Goal: Information Seeking & Learning: Learn about a topic

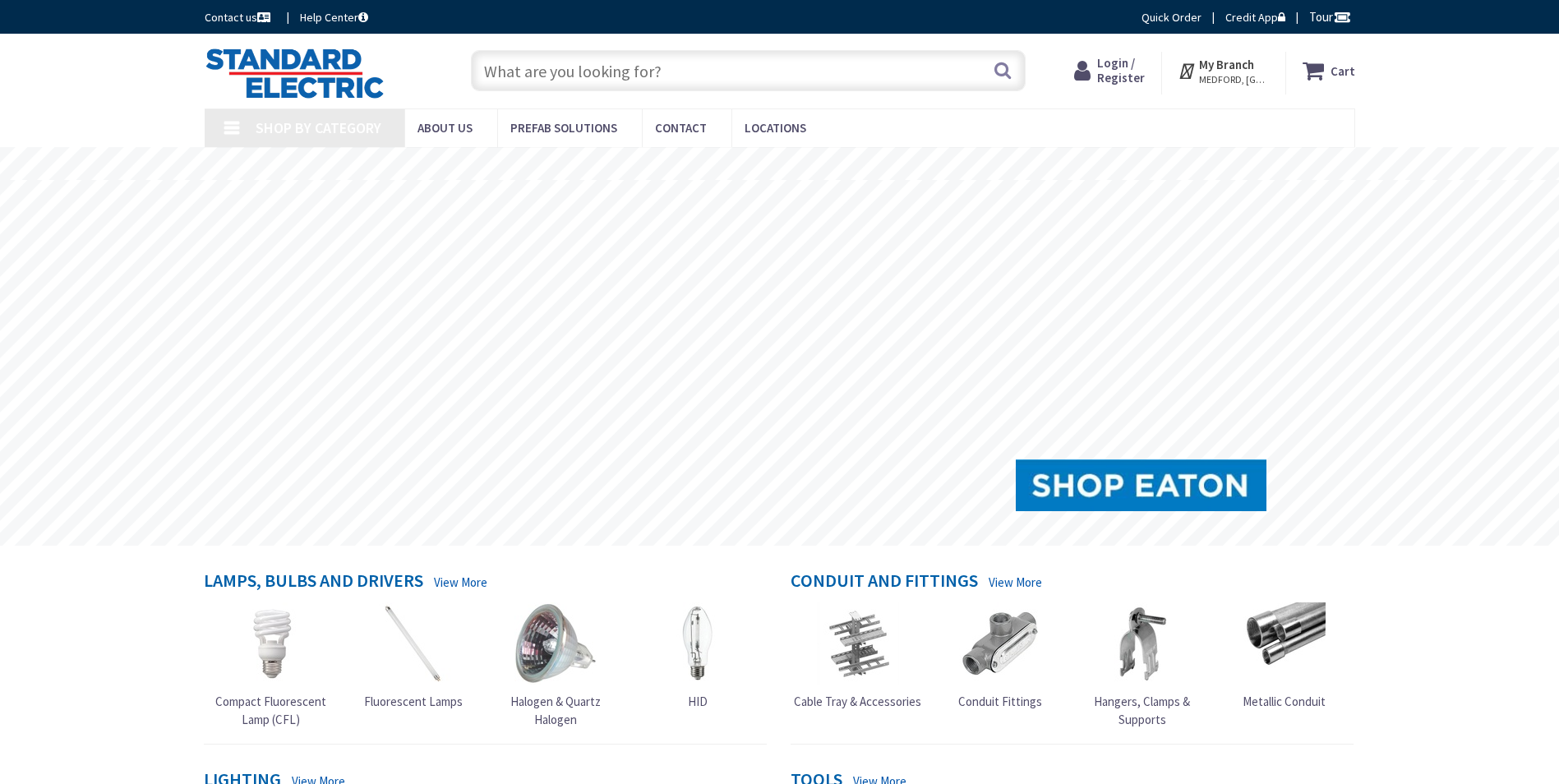
click at [760, 66] on input "text" at bounding box center [748, 70] width 555 height 41
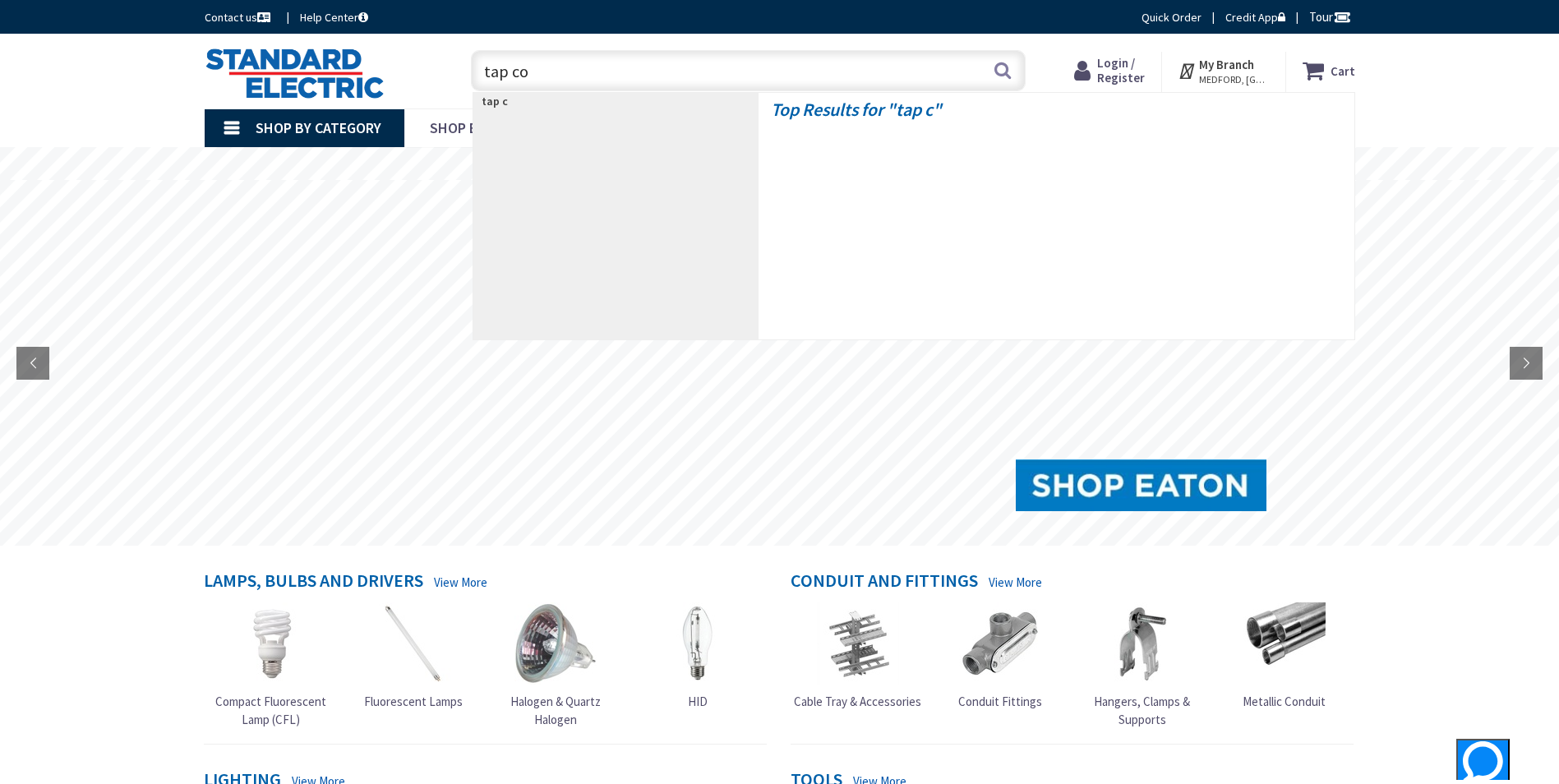
type input "tap con"
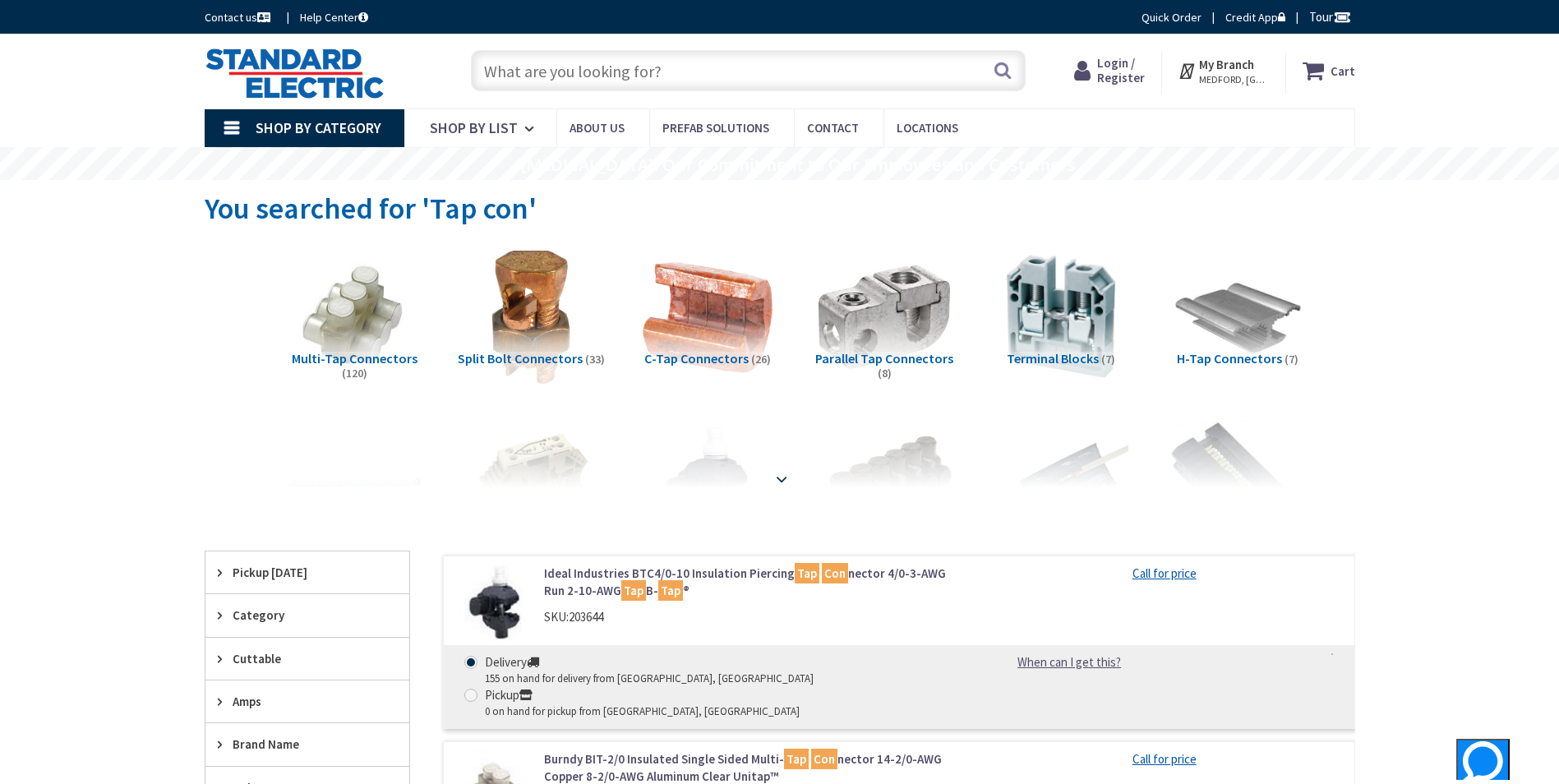
click at [783, 478] on strong at bounding box center [782, 479] width 20 height 18
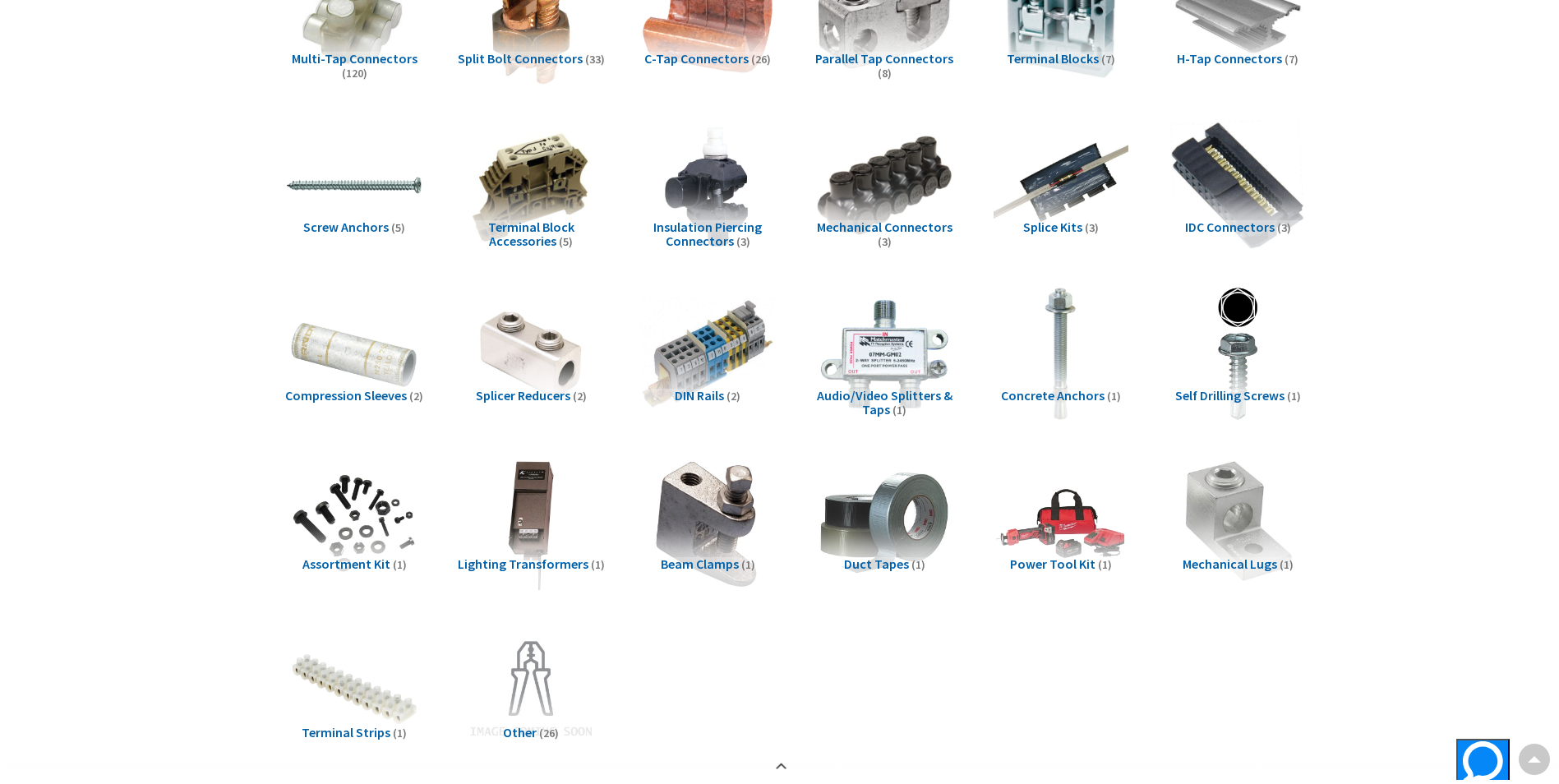
scroll to position [329, 0]
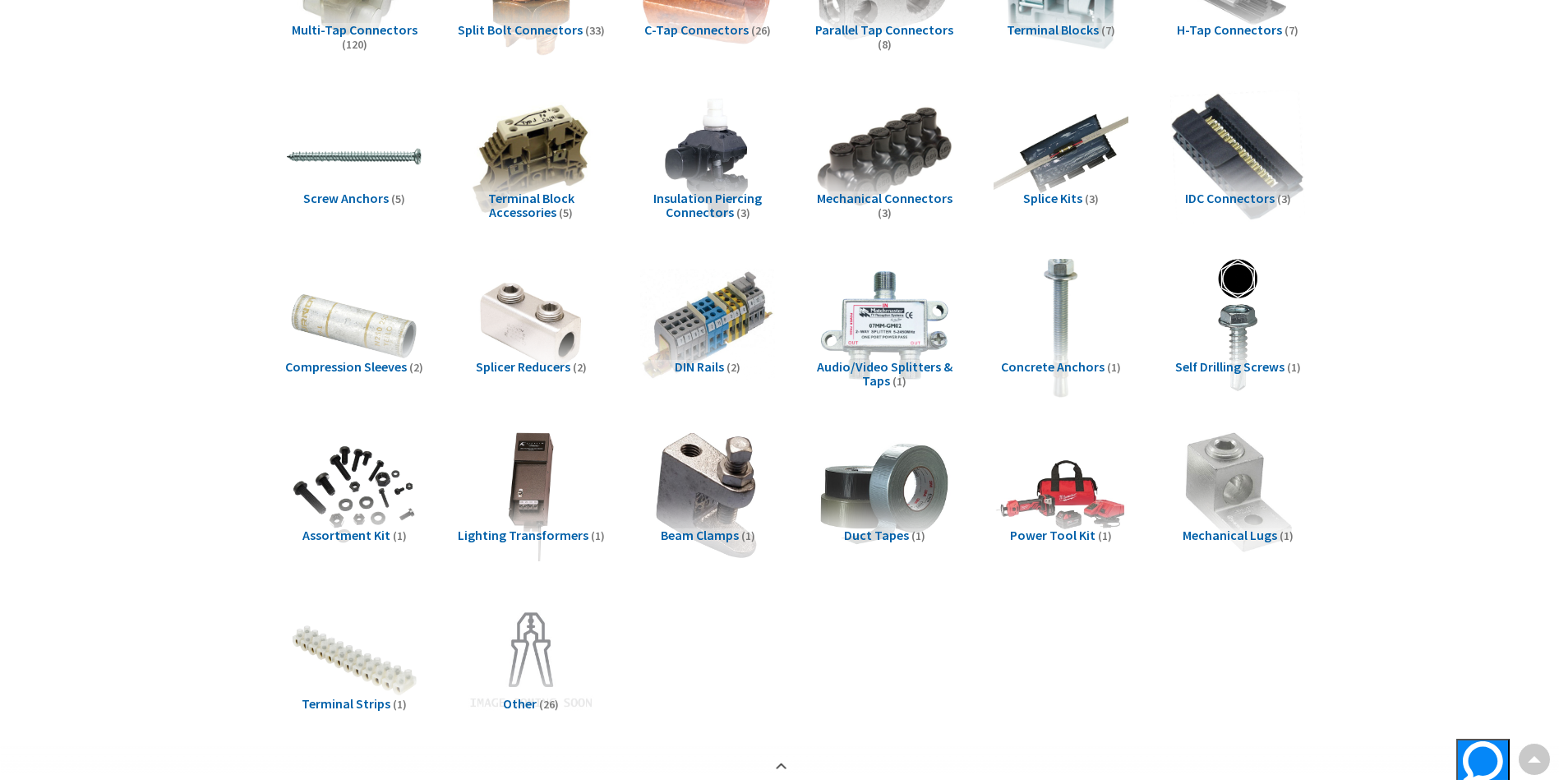
click at [1085, 345] on img at bounding box center [1060, 324] width 149 height 149
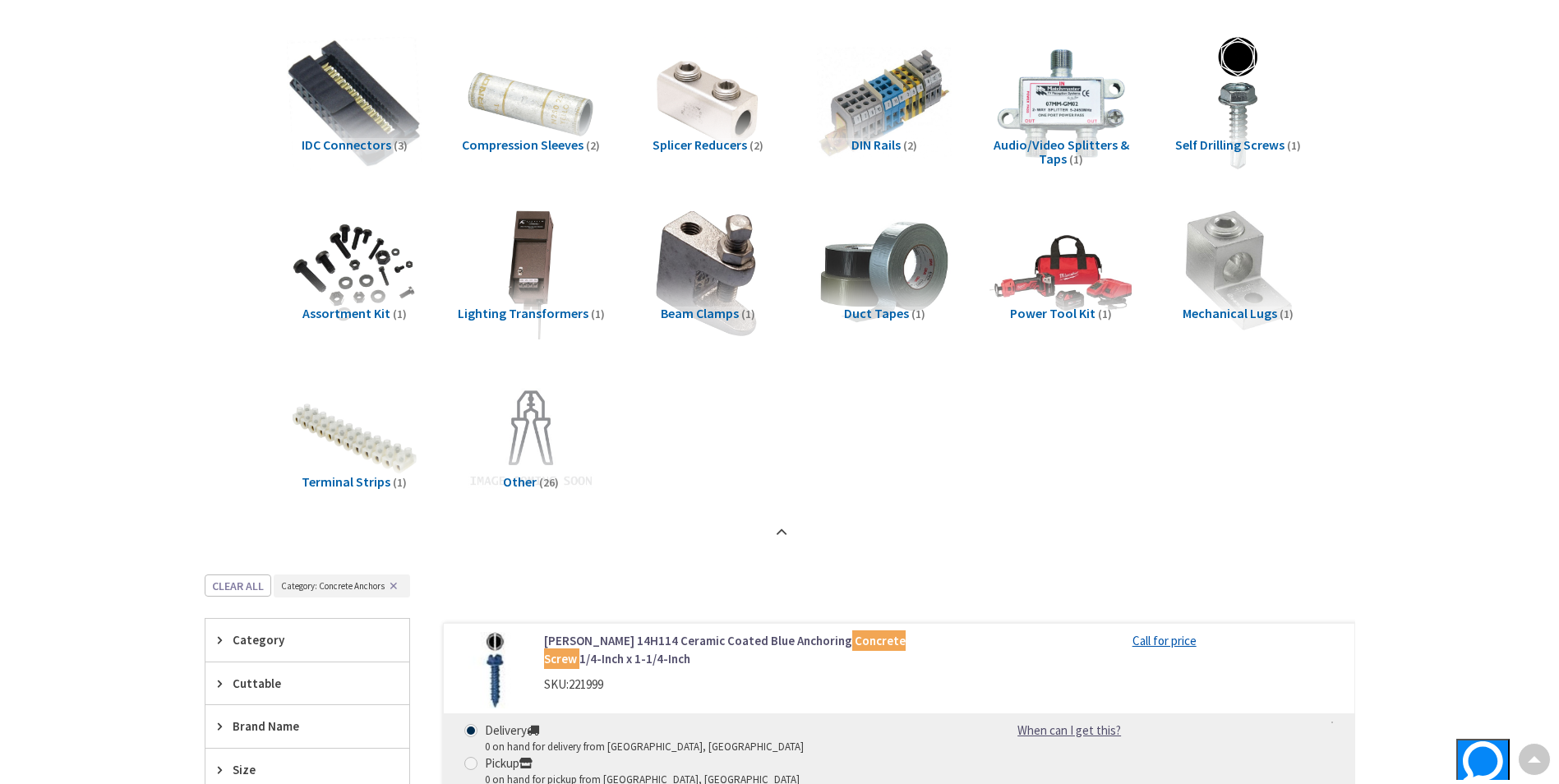
scroll to position [549, 0]
click at [1222, 117] on img at bounding box center [1237, 104] width 149 height 149
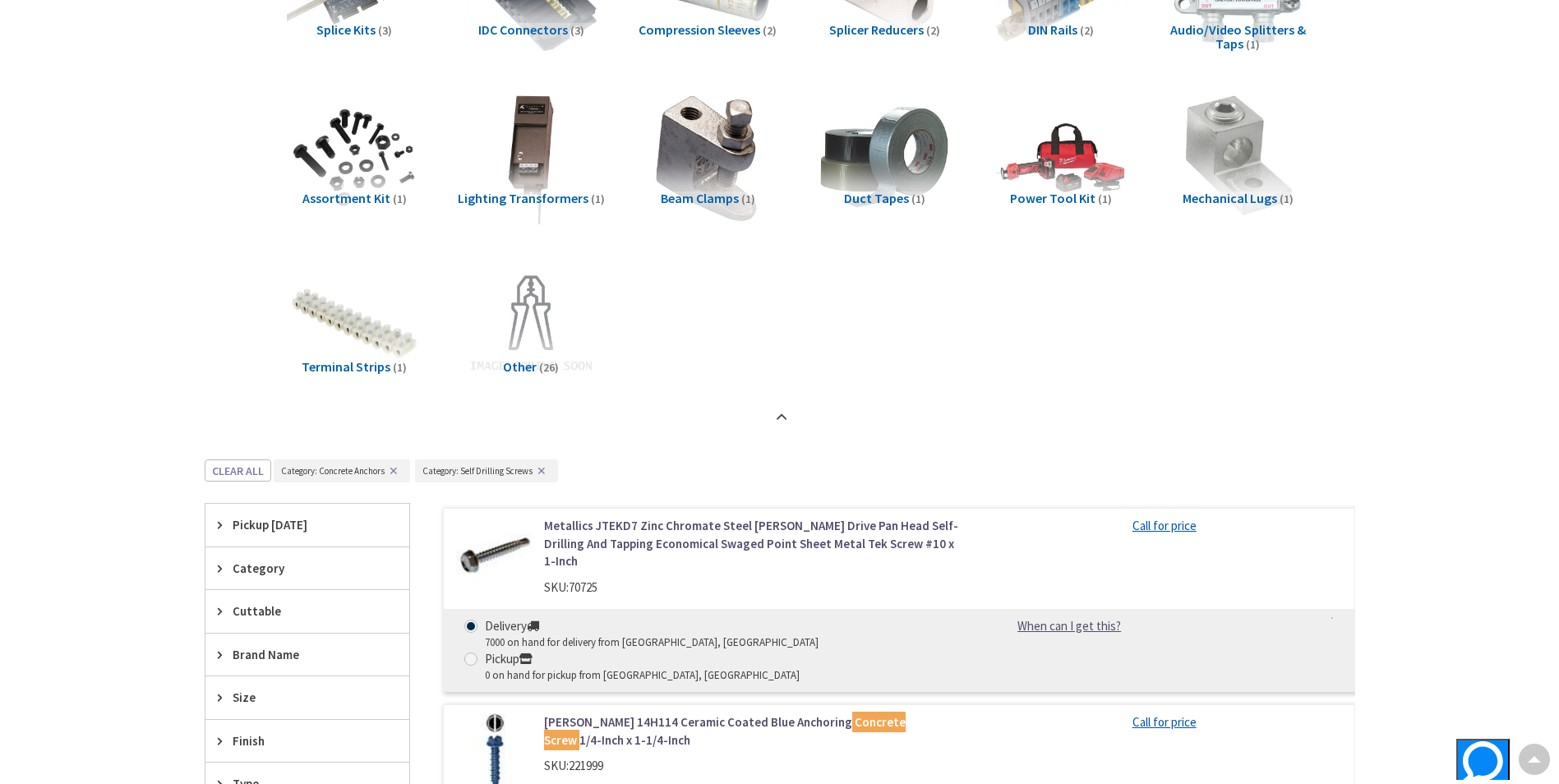
scroll to position [714, 0]
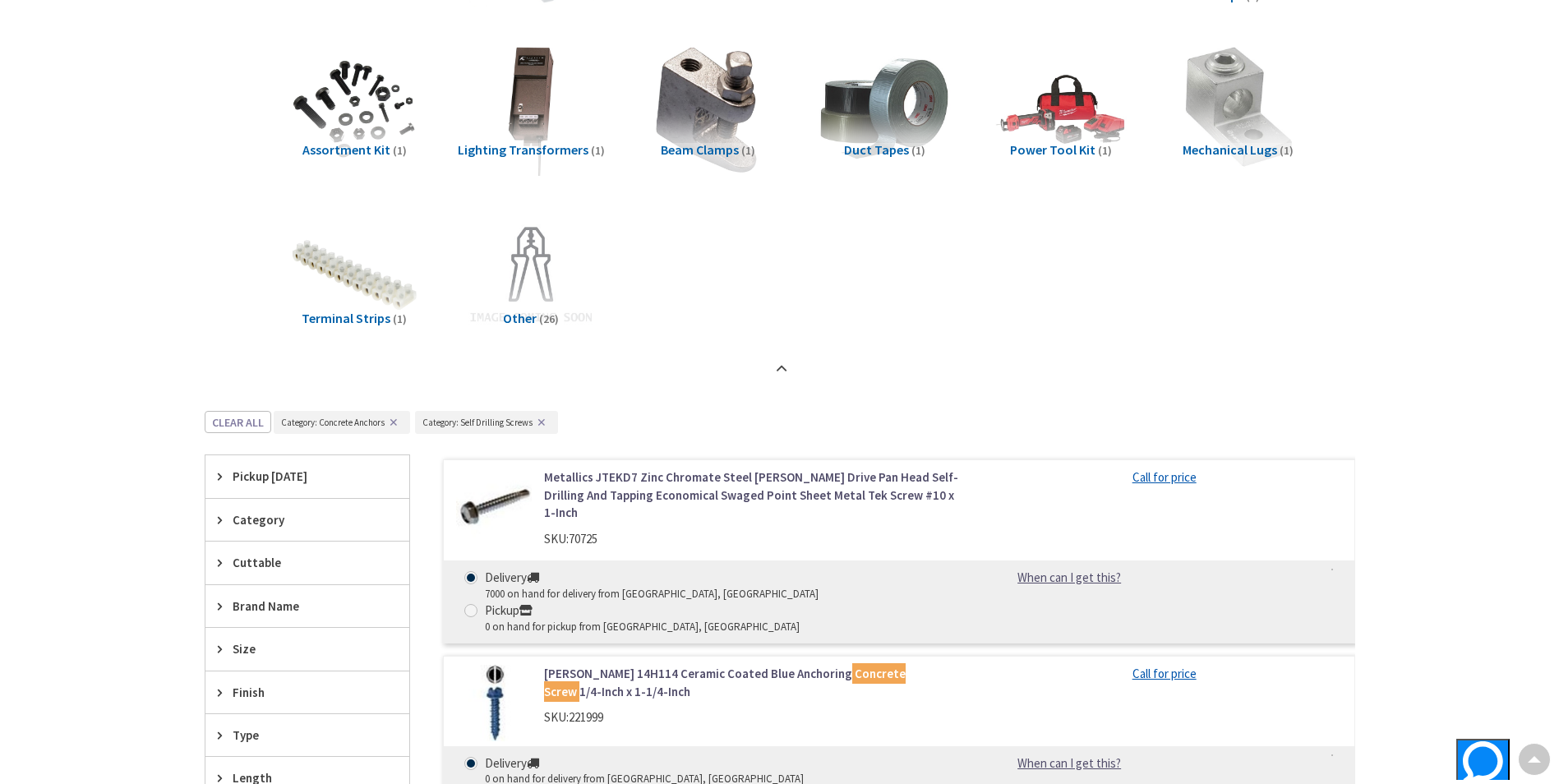
click at [514, 665] on img at bounding box center [494, 703] width 77 height 77
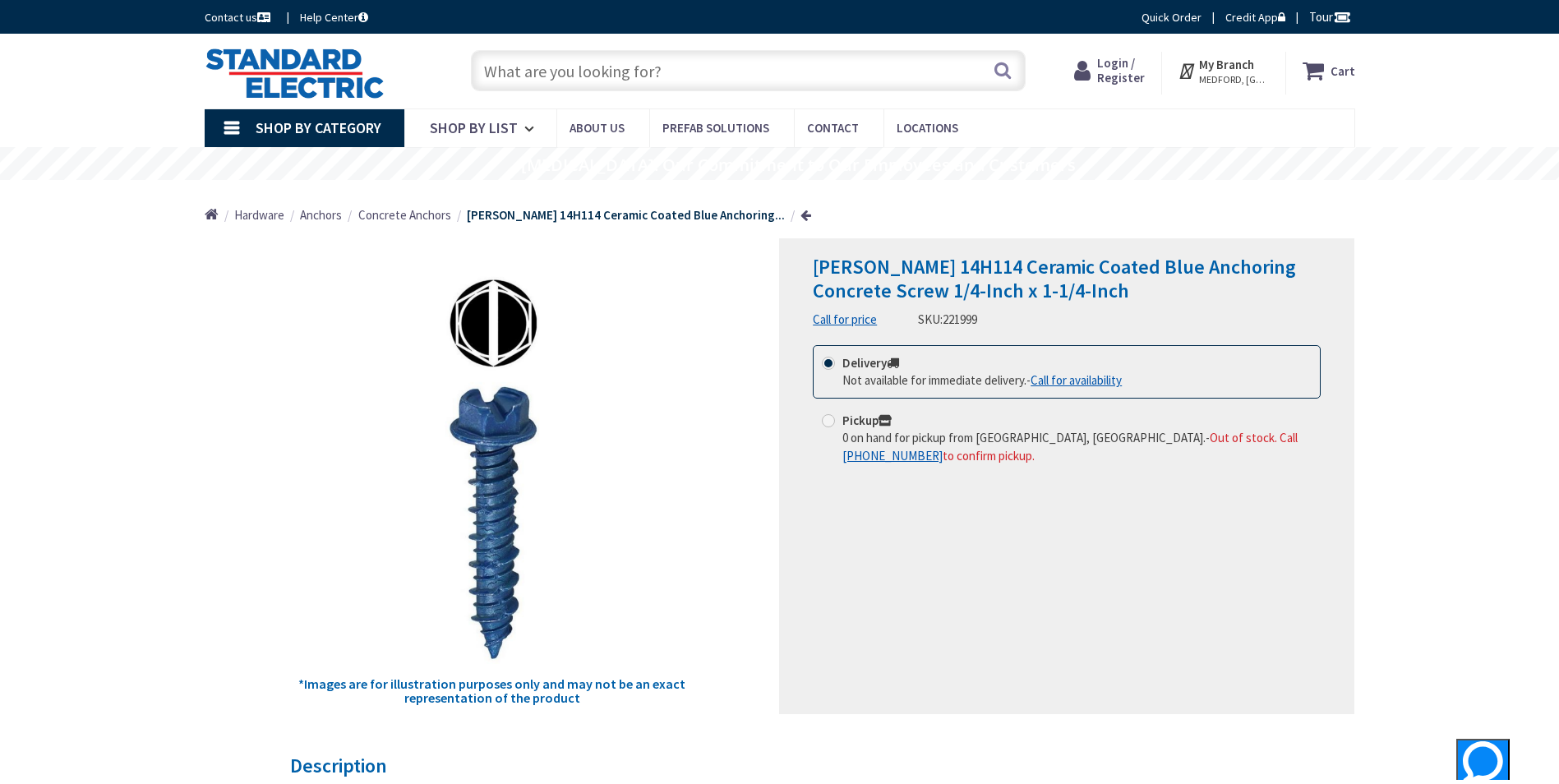
click at [651, 87] on input "text" at bounding box center [748, 70] width 555 height 41
drag, startPoint x: 1205, startPoint y: 272, endPoint x: 865, endPoint y: 285, distance: 340.2
click at [865, 285] on span "Dottie 14H114 Ceramic Coated Blue Anchoring Concrete Screw 1/4-Inch x 1-1/4-Inch" at bounding box center [1054, 278] width 484 height 50
copy span "Concrete Screw"
click at [534, 70] on input "text" at bounding box center [748, 70] width 555 height 41
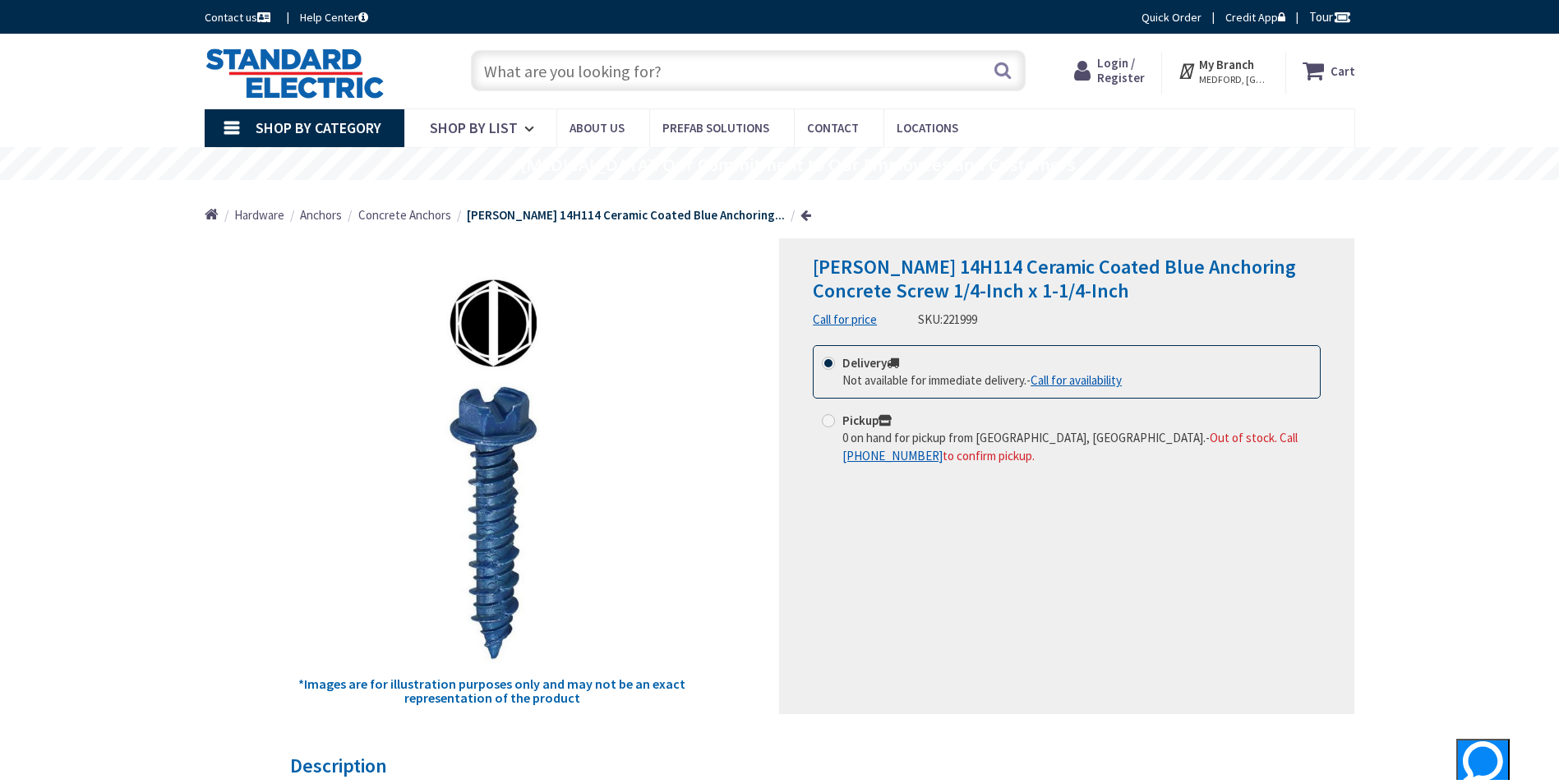
paste input "Concrete Screw"
type input "Concrete Screw"
click at [1003, 73] on button "Search" at bounding box center [1003, 70] width 22 height 37
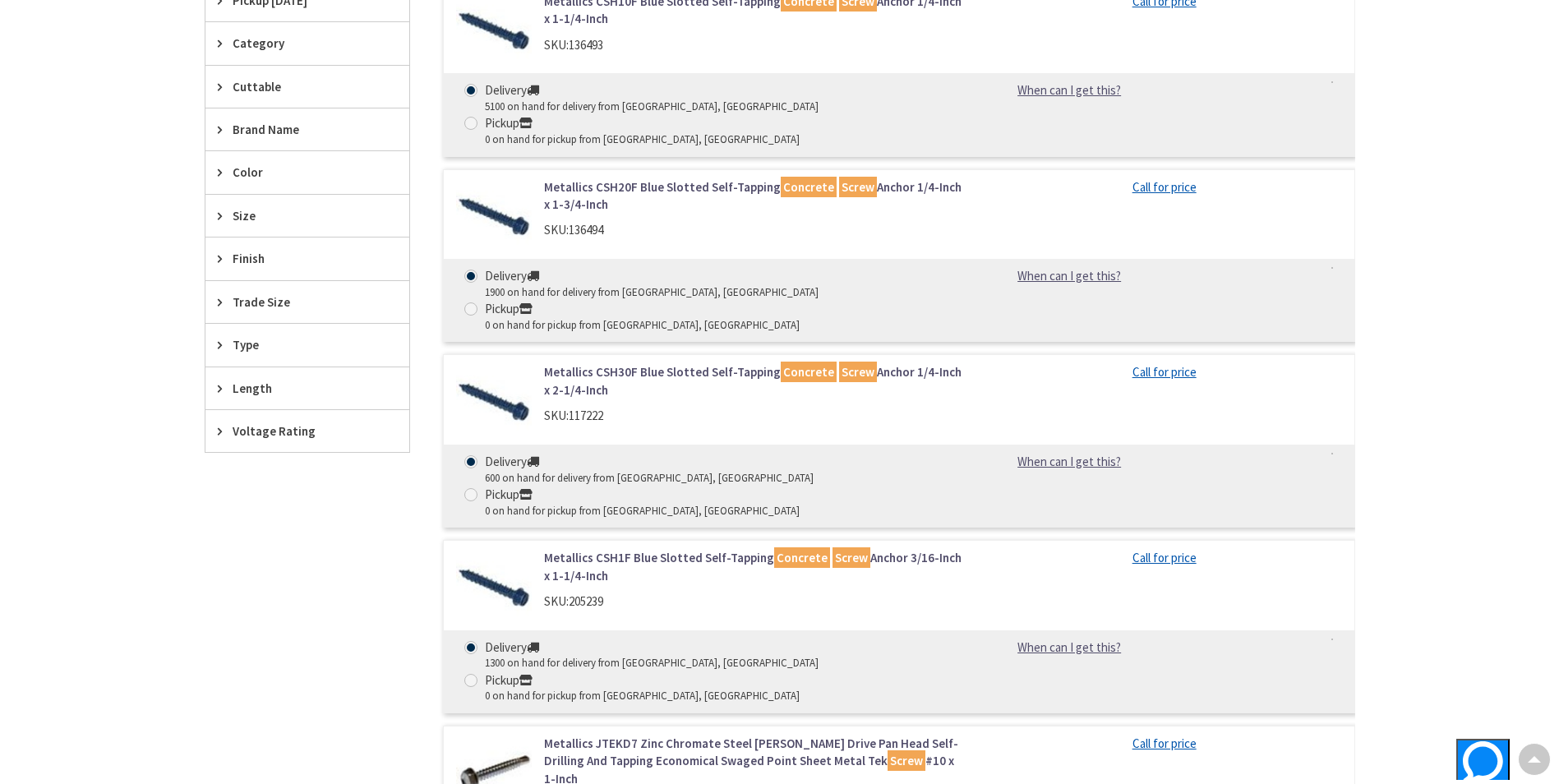
scroll to position [583, 0]
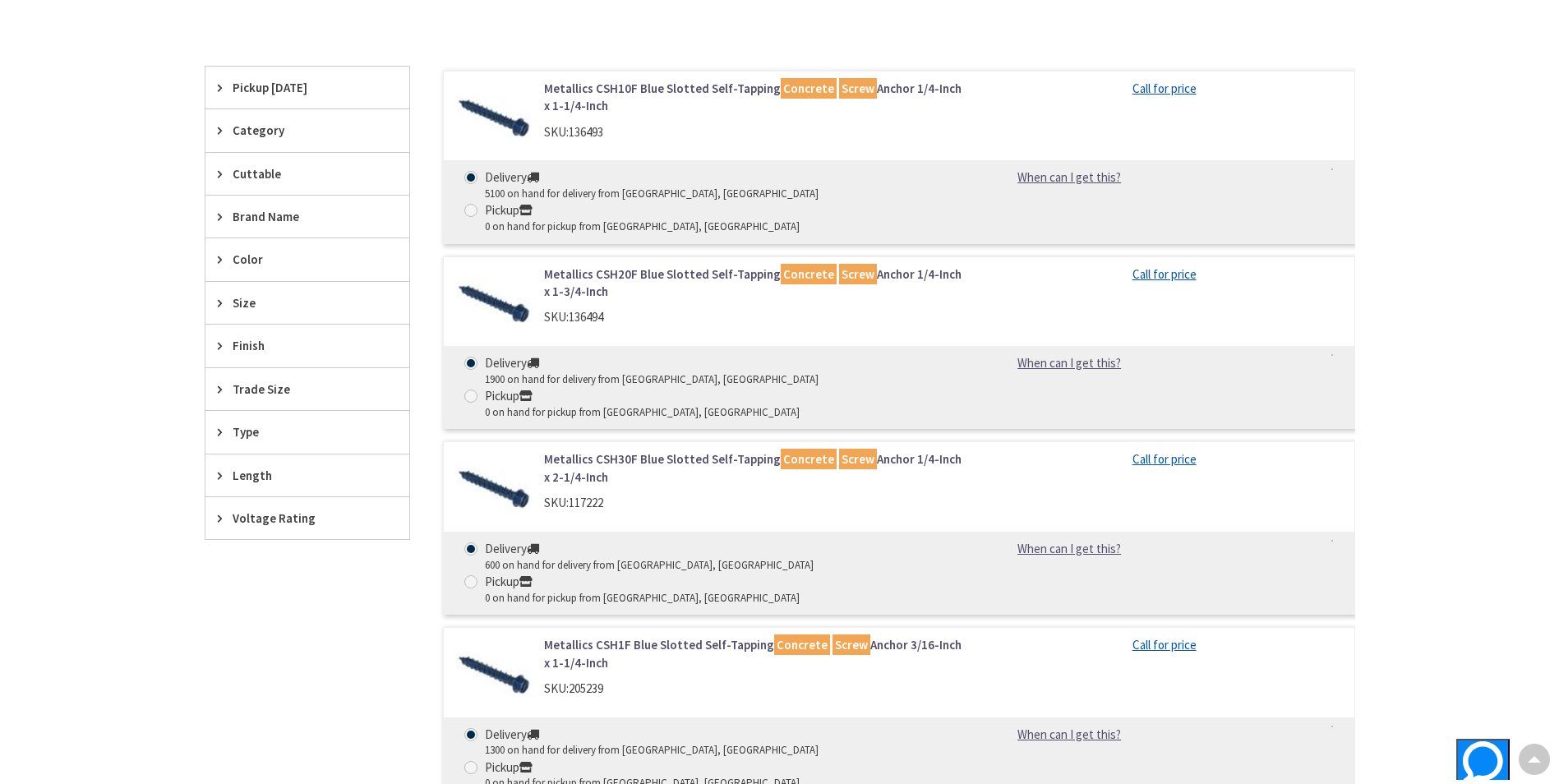
click at [584, 266] on link "Metallics CSH20F Blue Slotted Self-Tapping Concrete Screw Anchor 1/4-Inch x 1-3…" at bounding box center [753, 283] width 418 height 35
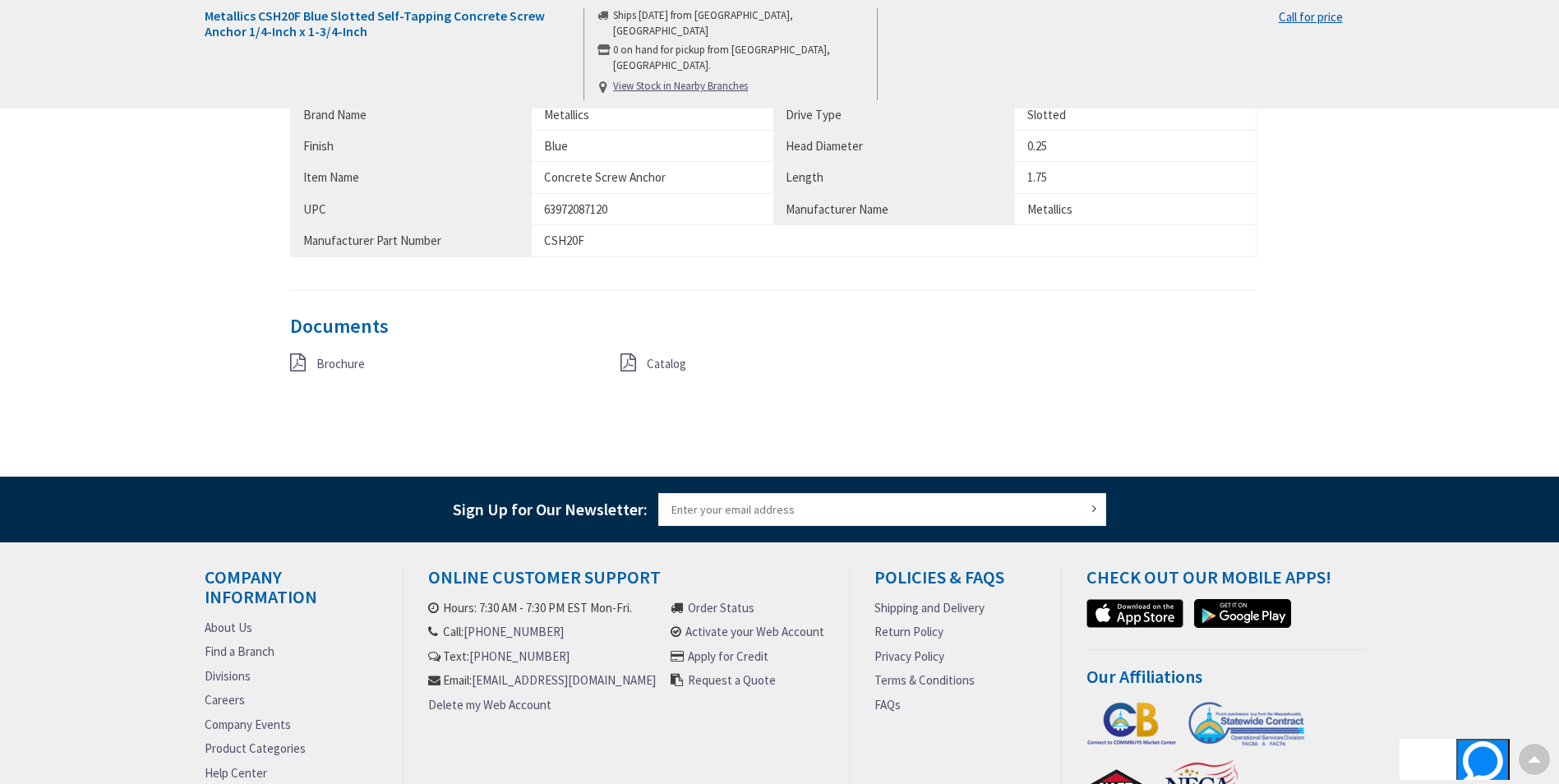
scroll to position [1068, 0]
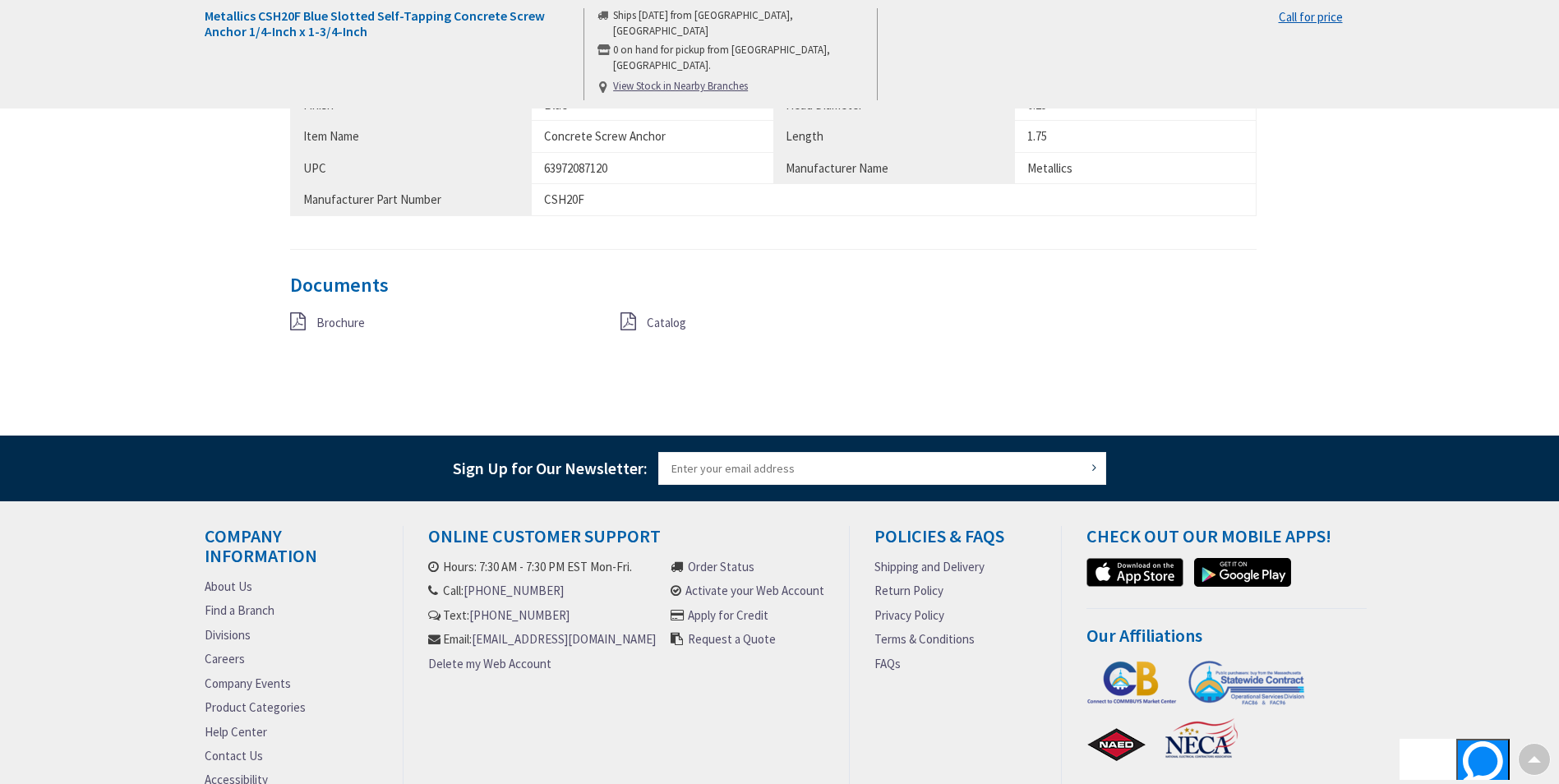
click at [333, 312] on div "Documents Brochure Catalog" at bounding box center [774, 324] width 967 height 99
click at [343, 323] on span "Brochure" at bounding box center [341, 322] width 49 height 15
click at [674, 322] on span "Catalog" at bounding box center [667, 322] width 40 height 15
